Goal: Information Seeking & Learning: Learn about a topic

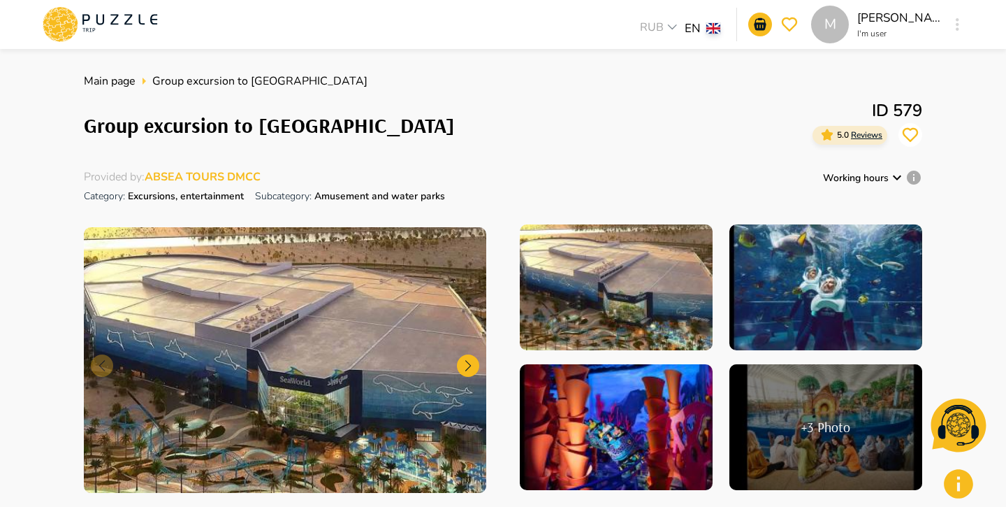
click at [603, 293] on div at bounding box center [616, 288] width 193 height 129
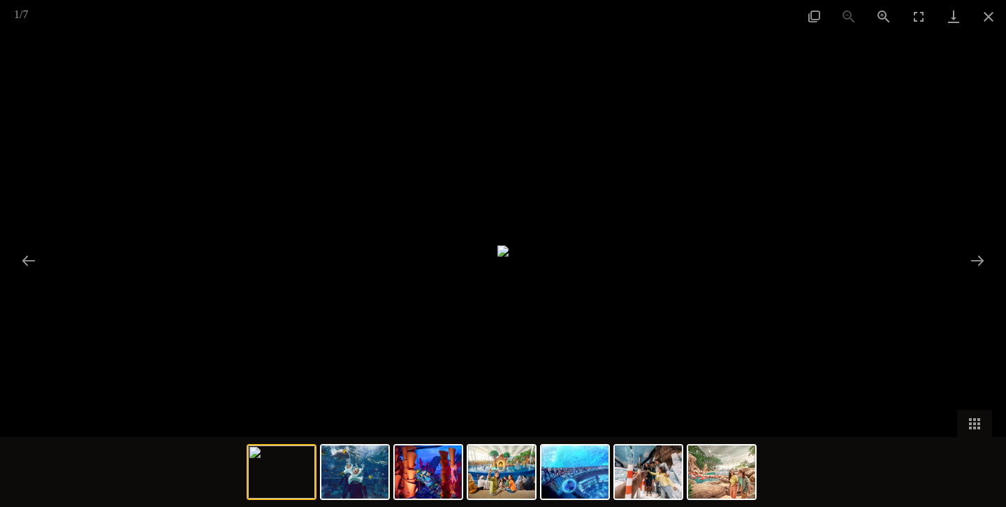
click at [287, 47] on div at bounding box center [503, 253] width 1006 height 507
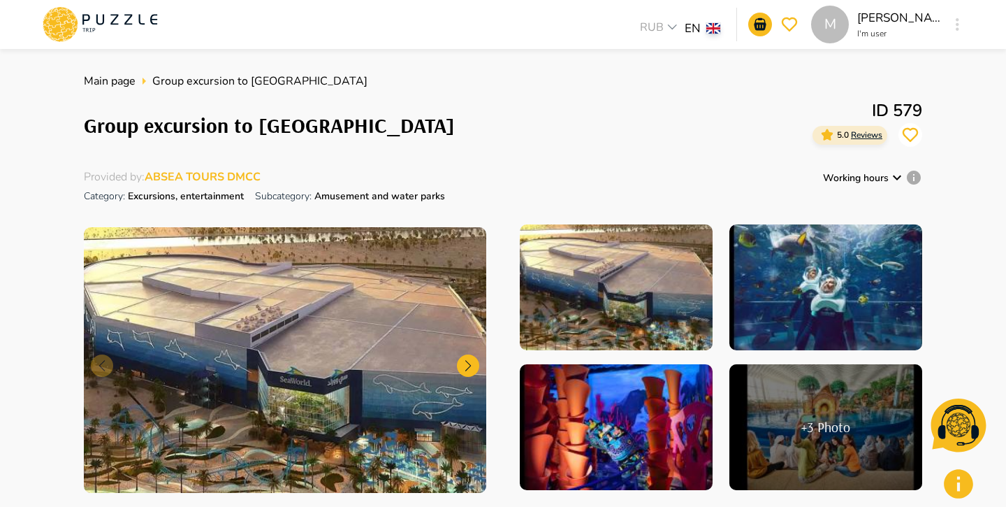
click at [384, 316] on img at bounding box center [285, 360] width 403 height 266
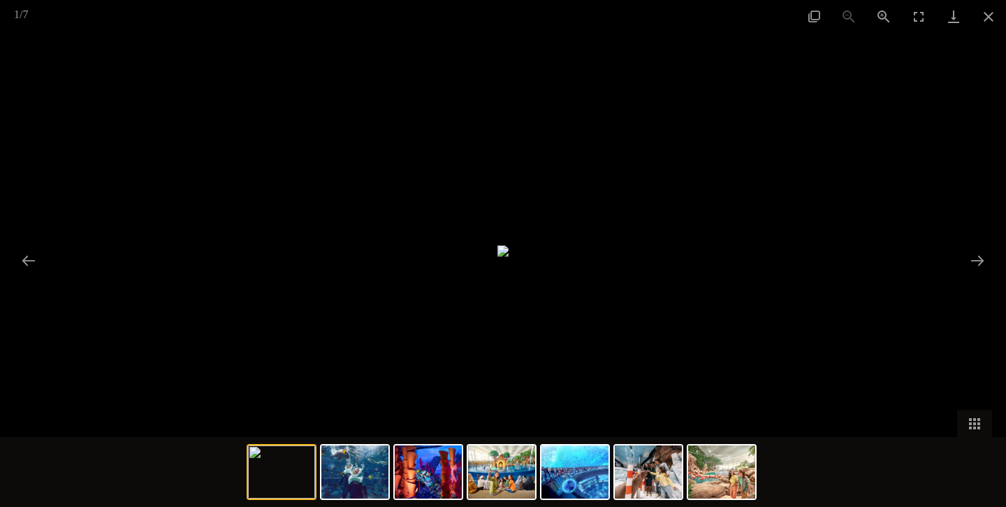
click at [435, 45] on div at bounding box center [503, 253] width 1006 height 507
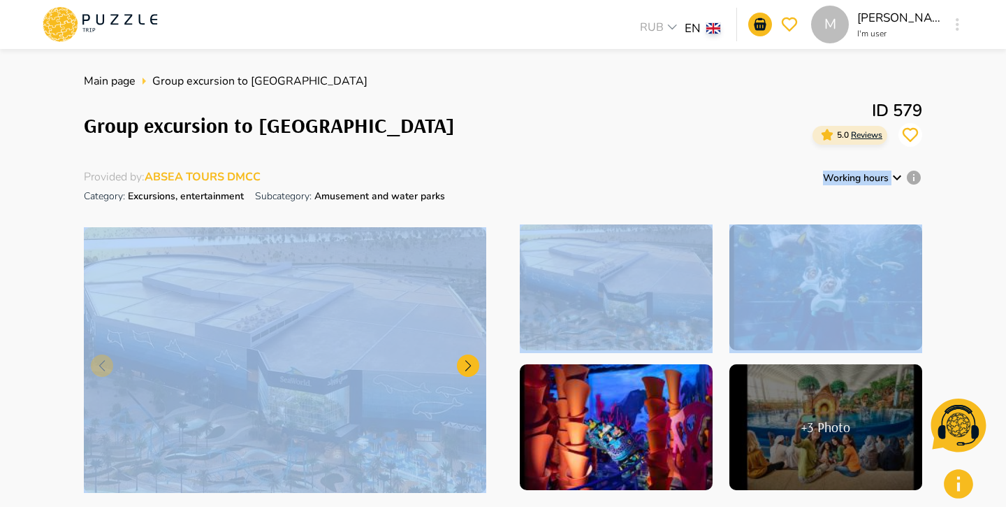
drag, startPoint x: 491, startPoint y: 193, endPoint x: 743, endPoint y: 277, distance: 265.2
click at [746, 282] on div "Main page Group excursion to SeaWorld Theme Park Group excursion to SeaWorld Th…" at bounding box center [503, 288] width 839 height 431
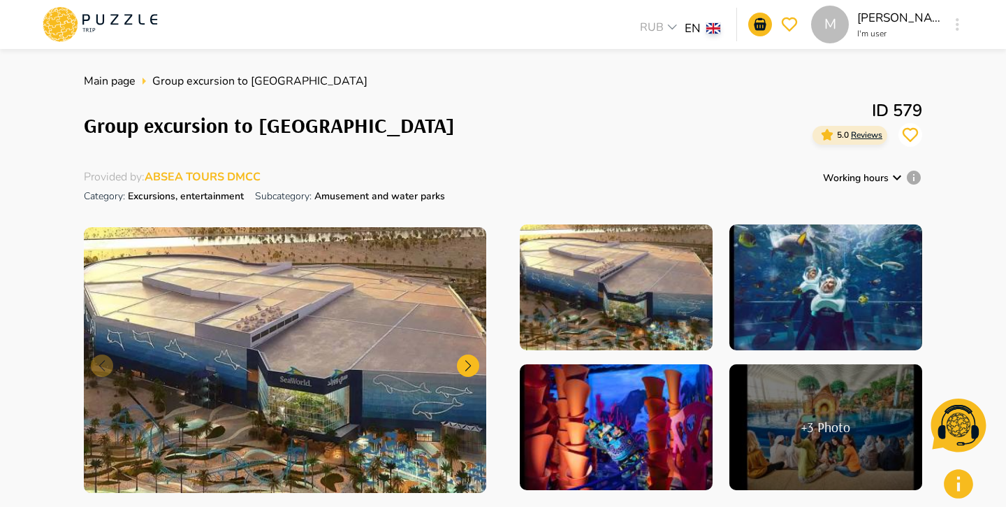
click at [689, 136] on div "Group excursion to SeaWorld Theme Park ID 579 5.0 Reviews" at bounding box center [503, 125] width 839 height 55
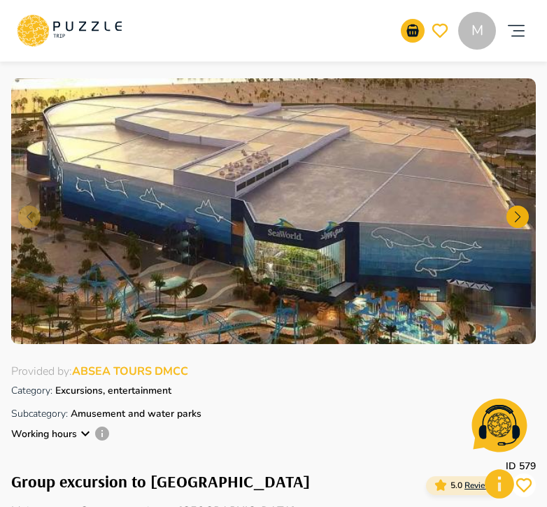
click at [516, 211] on div at bounding box center [517, 216] width 22 height 22
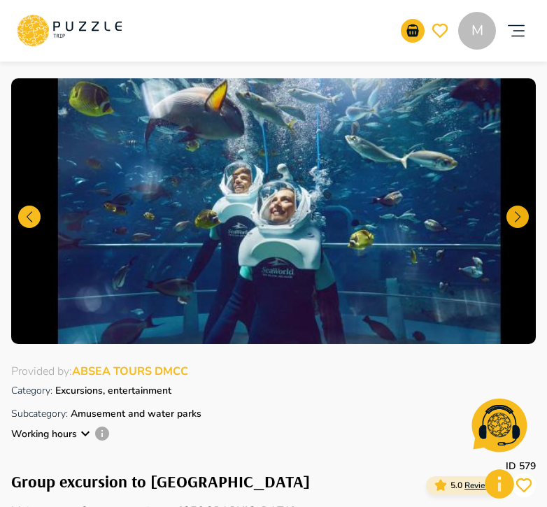
click at [517, 211] on div at bounding box center [517, 216] width 22 height 22
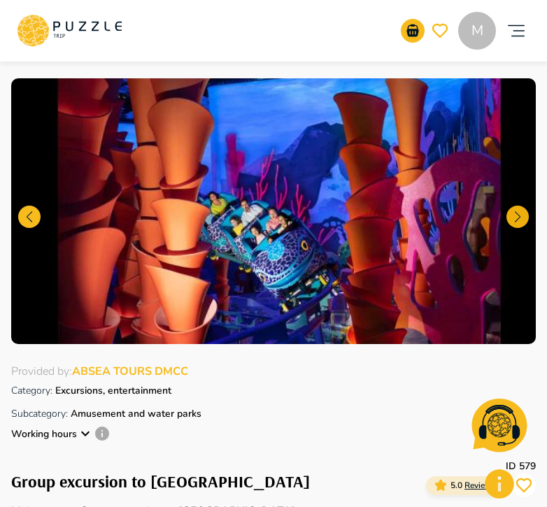
click at [517, 211] on div at bounding box center [517, 216] width 22 height 22
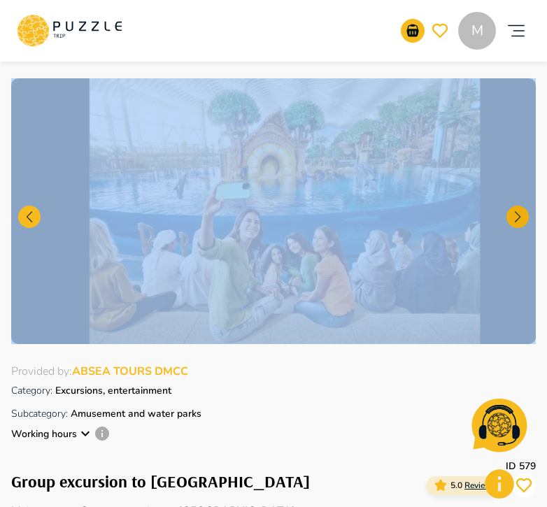
click at [517, 211] on div at bounding box center [517, 216] width 22 height 22
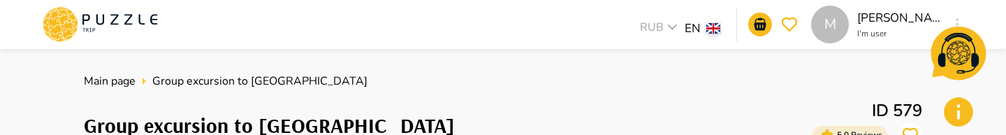
drag, startPoint x: 589, startPoint y: 120, endPoint x: 589, endPoint y: 134, distance: 14.7
click at [589, 120] on div "Group excursion to SeaWorld Theme Park ID 579 5.0 Reviews" at bounding box center [503, 125] width 839 height 55
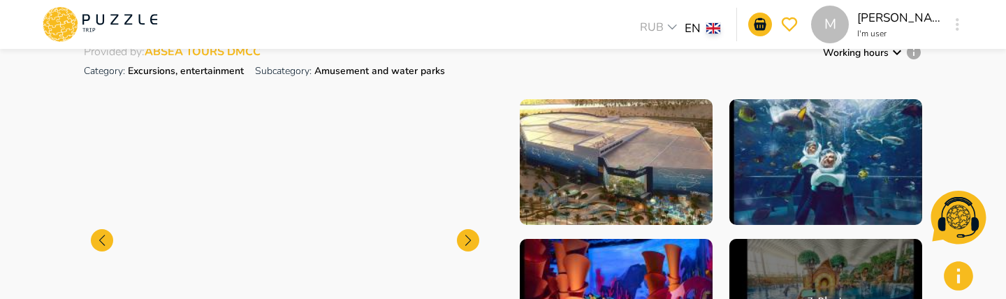
scroll to position [124, 0]
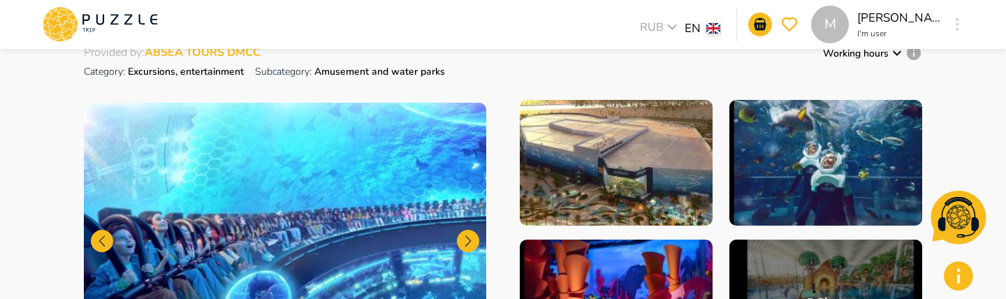
click at [551, 57] on div "Provided by : ABSEA TOURS DMCC Category : Excursions, entertainment Subcategory…" at bounding box center [503, 64] width 839 height 38
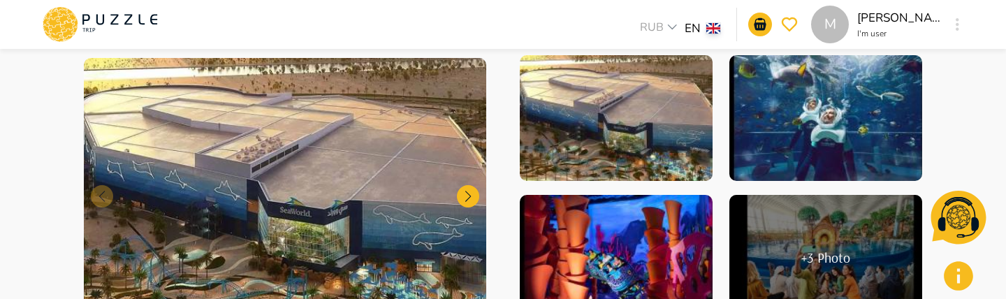
scroll to position [194, 0]
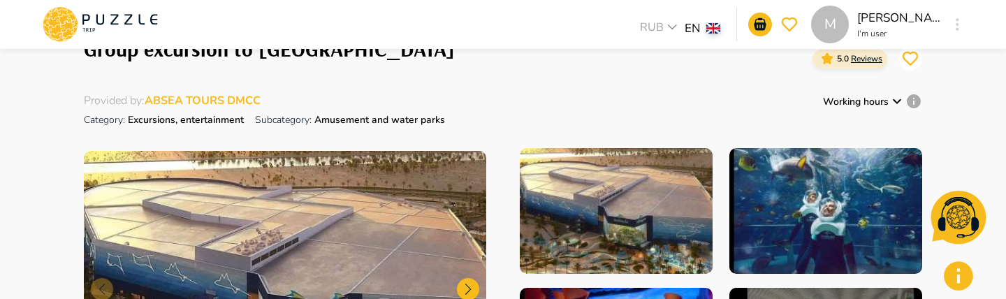
scroll to position [75, 0]
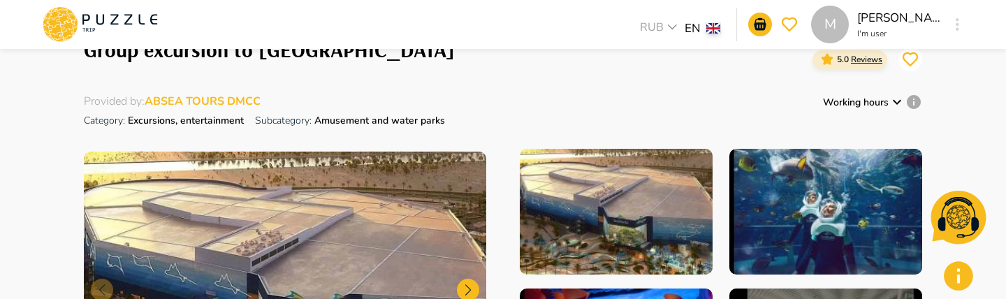
click at [438, 110] on p "Subcategory: Amusement and water parks" at bounding box center [350, 120] width 190 height 23
click at [539, 78] on div "Main page Group excursion to SeaWorld Theme Park Group excursion to SeaWorld Th…" at bounding box center [503, 212] width 839 height 431
